Goal: Task Accomplishment & Management: Manage account settings

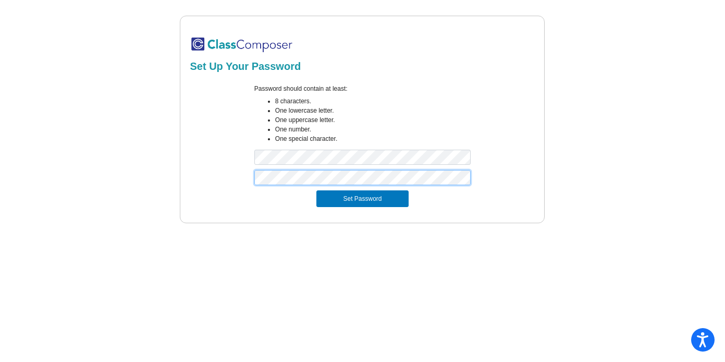
click at [317, 190] on button "Set Password" at bounding box center [363, 198] width 92 height 17
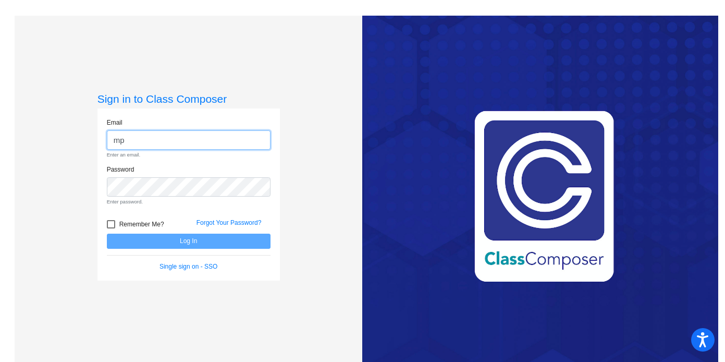
type input "[EMAIL_ADDRESS][DOMAIN_NAME]"
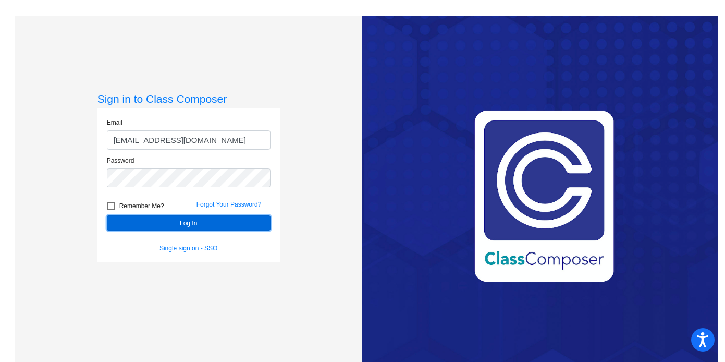
click at [135, 221] on button "Log In" at bounding box center [189, 222] width 164 height 15
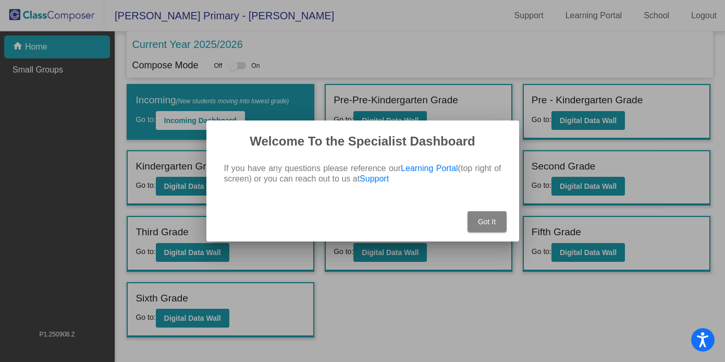
click at [487, 221] on span "Got It" at bounding box center [487, 221] width 18 height 8
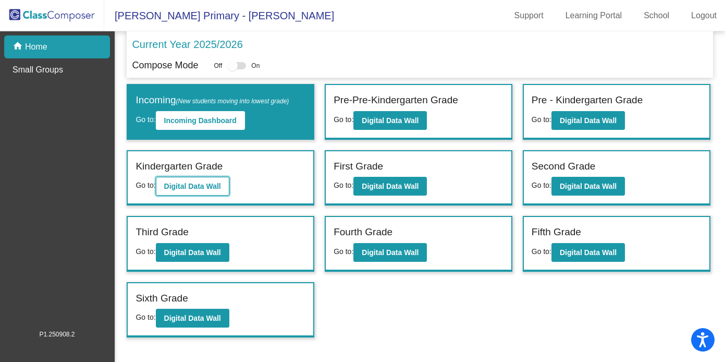
click at [176, 187] on b "Digital Data Wall" at bounding box center [192, 186] width 57 height 8
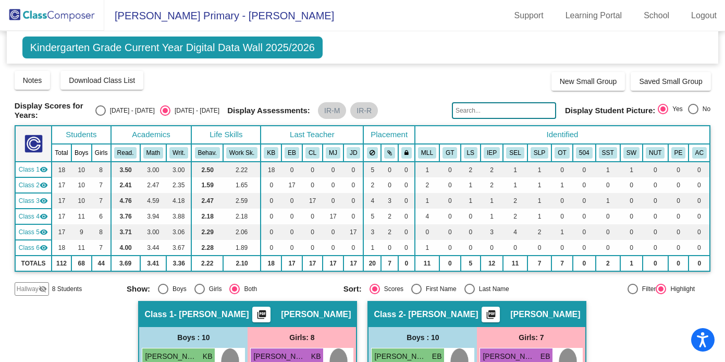
click at [41, 252] on mat-icon "visibility" at bounding box center [44, 248] width 8 height 8
click at [42, 252] on mat-icon "visibility_off" at bounding box center [44, 248] width 8 height 8
click at [99, 84] on button "Download Class List" at bounding box center [101, 80] width 83 height 19
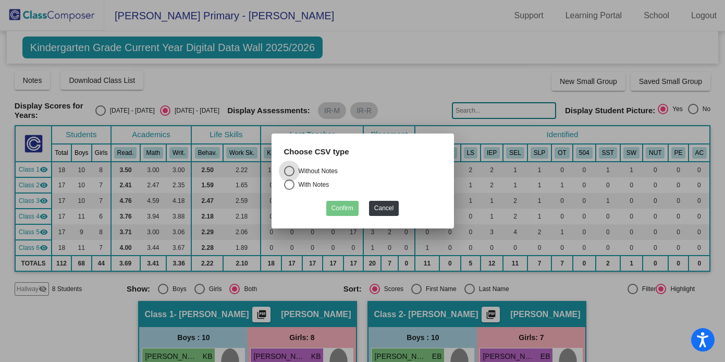
click at [295, 183] on div "With Notes" at bounding box center [312, 184] width 35 height 9
click at [289, 190] on input "With Notes" at bounding box center [289, 190] width 1 height 1
radio input "true"
click at [348, 207] on button "Confirm" at bounding box center [342, 208] width 32 height 15
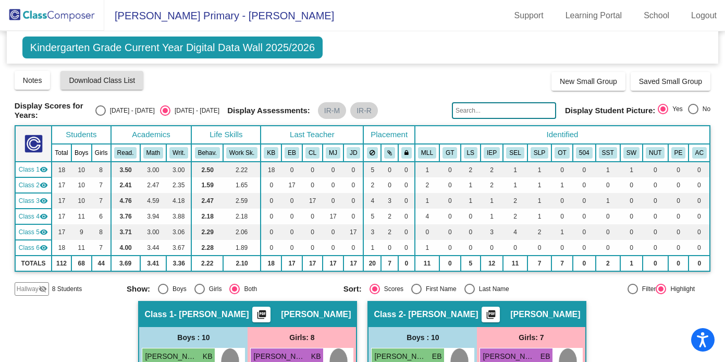
click at [43, 174] on mat-icon "visibility" at bounding box center [44, 169] width 8 height 8
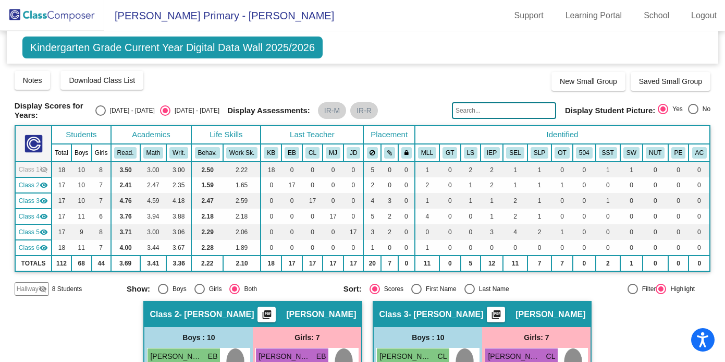
click at [43, 174] on mat-icon "visibility_off" at bounding box center [44, 169] width 8 height 8
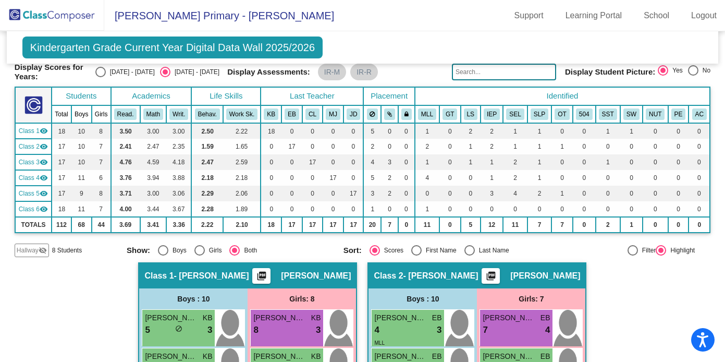
scroll to position [20, 0]
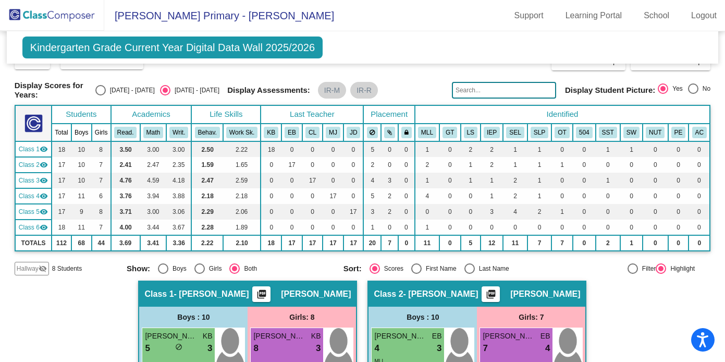
click at [42, 169] on mat-icon "visibility" at bounding box center [44, 165] width 8 height 8
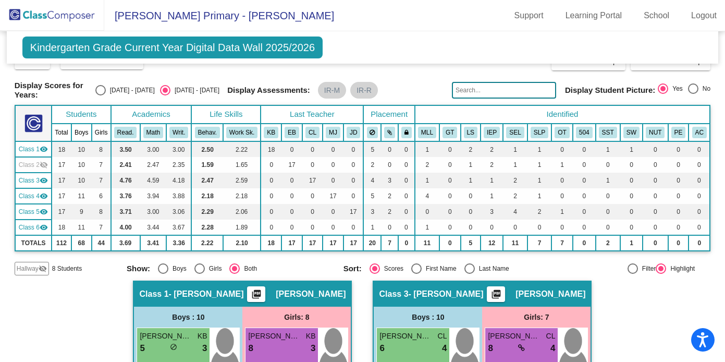
click at [42, 185] on div "Class 3 visibility" at bounding box center [33, 180] width 29 height 9
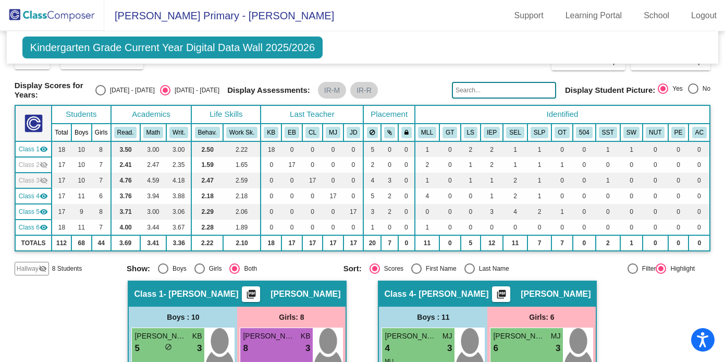
click at [44, 200] on mat-icon "visibility" at bounding box center [44, 196] width 8 height 8
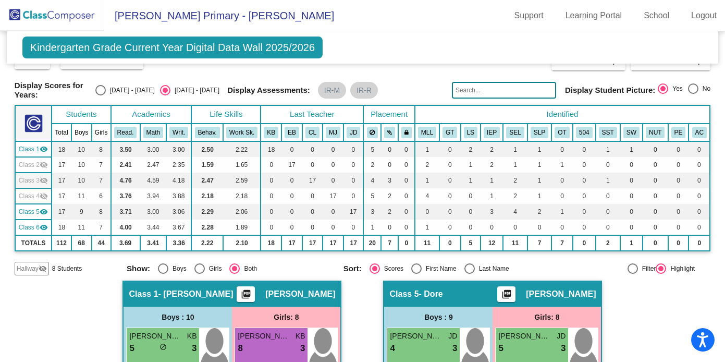
click at [47, 220] on td "Class 5 visibility" at bounding box center [33, 212] width 37 height 16
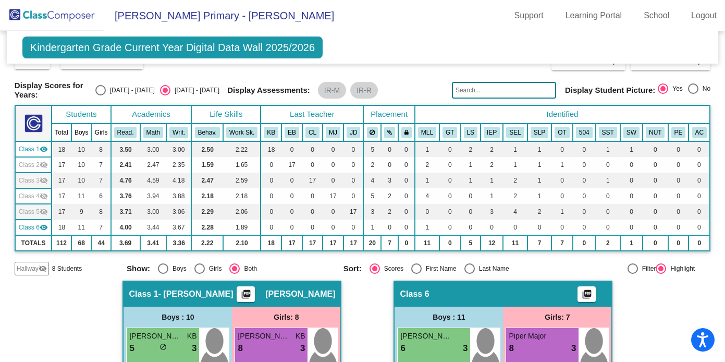
click at [45, 232] on mat-icon "visibility" at bounding box center [44, 227] width 8 height 8
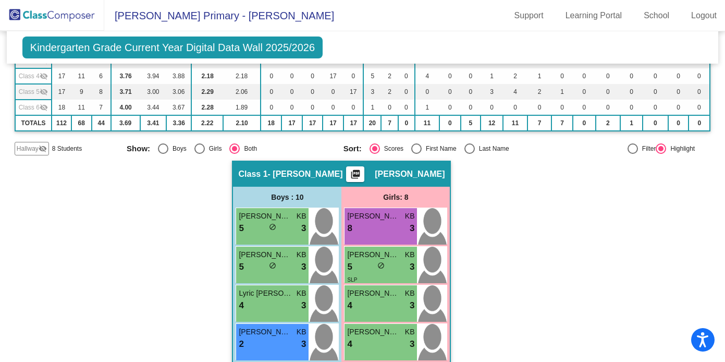
scroll to position [0, 0]
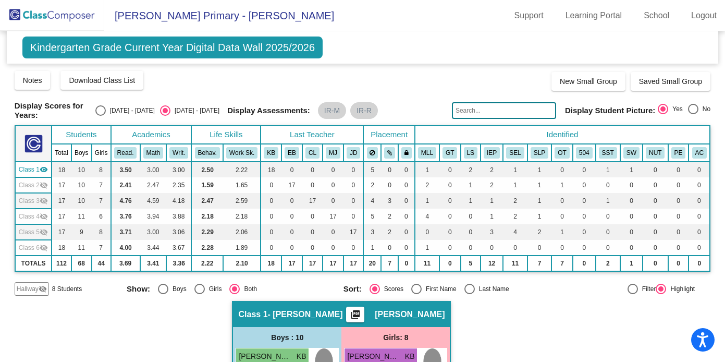
click at [43, 189] on mat-icon "visibility_off" at bounding box center [44, 185] width 8 height 8
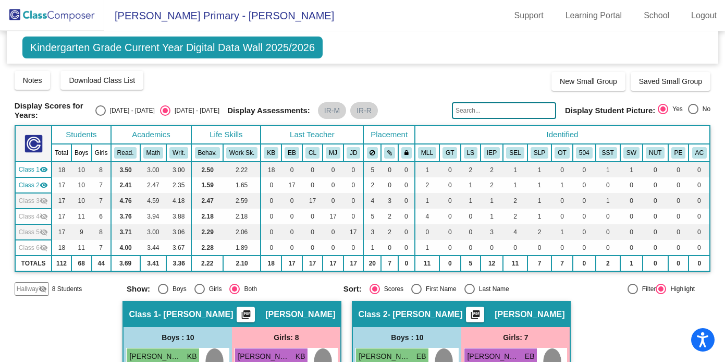
click at [44, 205] on mat-icon "visibility_off" at bounding box center [44, 201] width 8 height 8
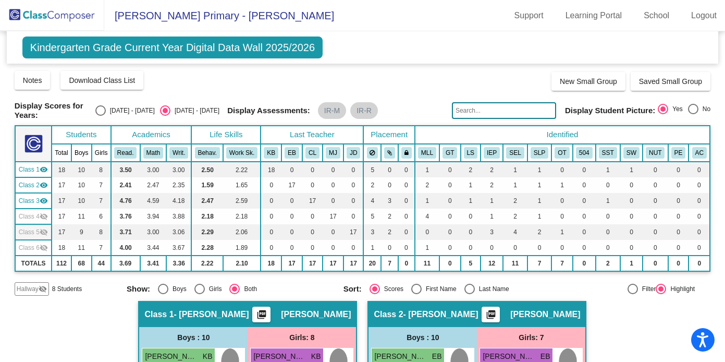
click at [45, 221] on div "Class 4 visibility_off" at bounding box center [33, 216] width 29 height 9
click at [45, 236] on mat-icon "visibility_off" at bounding box center [44, 232] width 8 height 8
click at [43, 252] on mat-icon "visibility_off" at bounding box center [44, 248] width 8 height 8
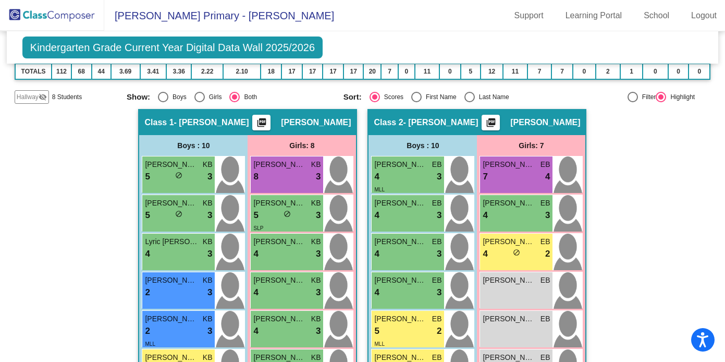
scroll to position [190, 0]
